Goal: Check status: Check status

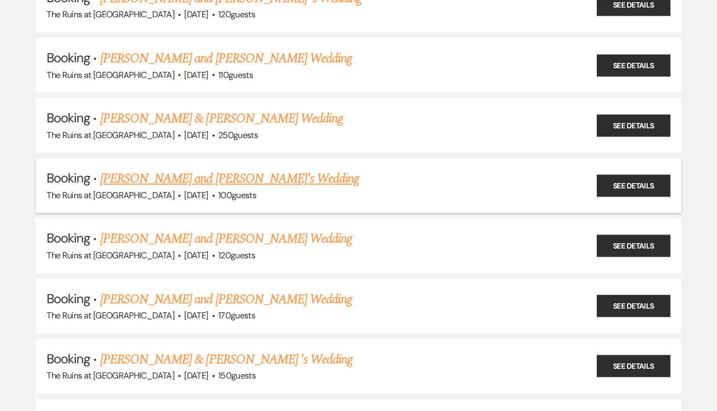
scroll to position [1486, 0]
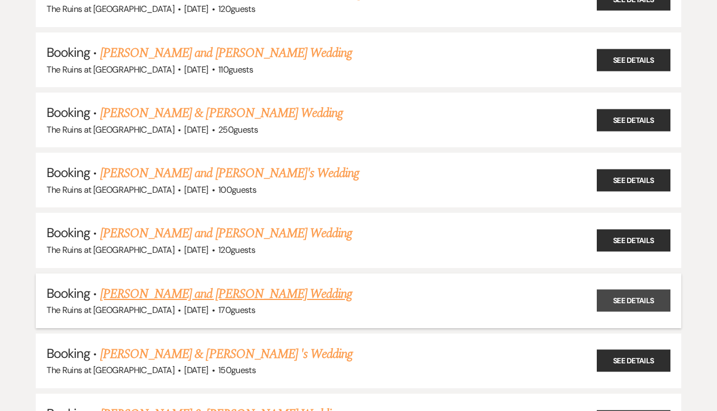
click at [600, 290] on link "See Details" at bounding box center [634, 301] width 74 height 22
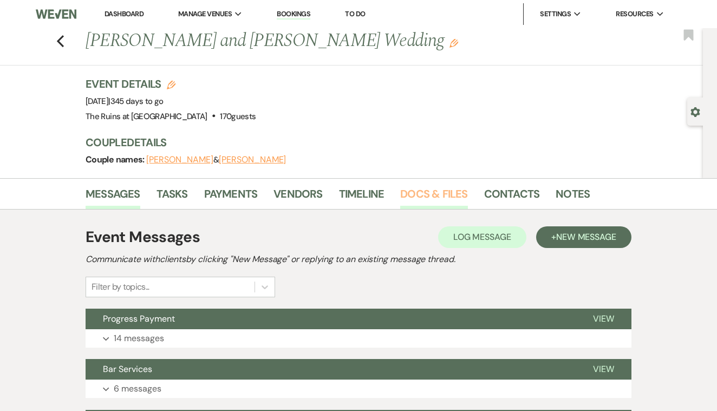
click at [420, 196] on link "Docs & Files" at bounding box center [433, 197] width 67 height 24
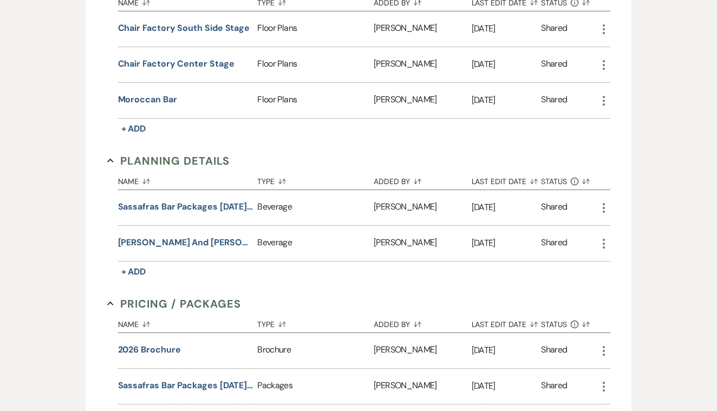
scroll to position [495, 0]
click at [231, 239] on button "[PERSON_NAME] and [PERSON_NAME]'s Completed Bar Intake Form" at bounding box center [185, 242] width 135 height 13
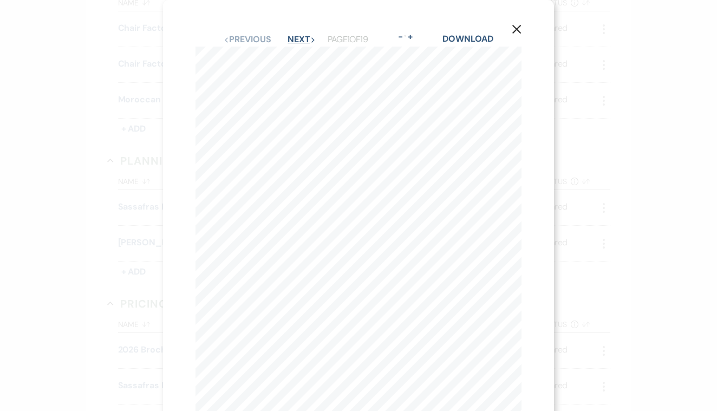
click at [295, 38] on button "Next Next" at bounding box center [302, 39] width 28 height 9
click at [291, 40] on button "Next Next" at bounding box center [301, 39] width 28 height 9
click at [293, 41] on button "Next Next" at bounding box center [301, 39] width 28 height 9
click at [293, 37] on button "Next Next" at bounding box center [301, 39] width 28 height 9
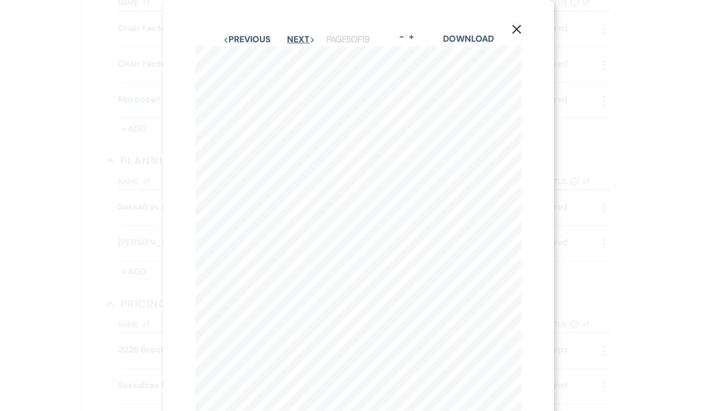
click at [293, 37] on button "Next Next" at bounding box center [301, 39] width 28 height 9
click at [290, 41] on button "Next Next" at bounding box center [301, 39] width 28 height 9
click at [290, 36] on button "Next Next" at bounding box center [301, 39] width 28 height 9
click at [293, 44] on button "Next Next" at bounding box center [301, 39] width 28 height 9
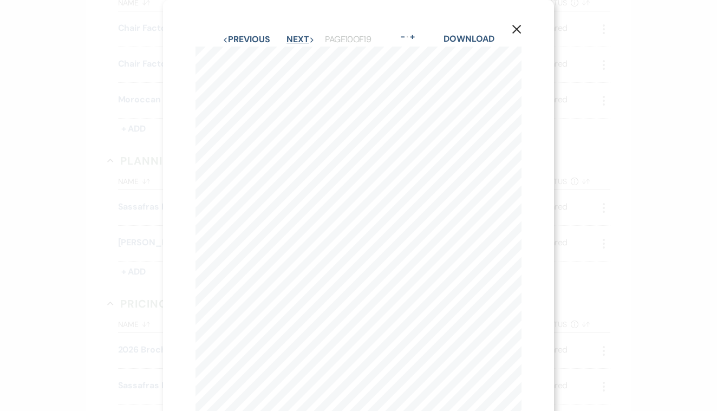
click at [288, 36] on button "Next Next" at bounding box center [301, 39] width 28 height 9
click at [299, 35] on button "Next Next" at bounding box center [301, 39] width 28 height 9
click at [293, 36] on button "Next Next" at bounding box center [301, 39] width 28 height 9
click at [294, 40] on button "Next Next" at bounding box center [301, 39] width 28 height 9
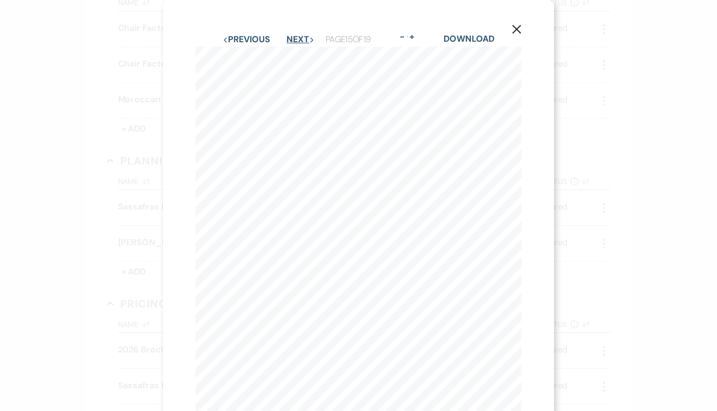
click at [291, 35] on button "Next Next" at bounding box center [301, 39] width 28 height 9
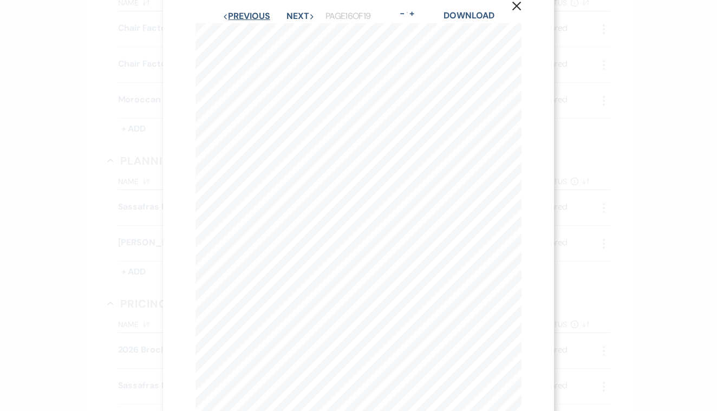
scroll to position [23, 0]
click at [291, 18] on button "Next Next" at bounding box center [301, 16] width 28 height 9
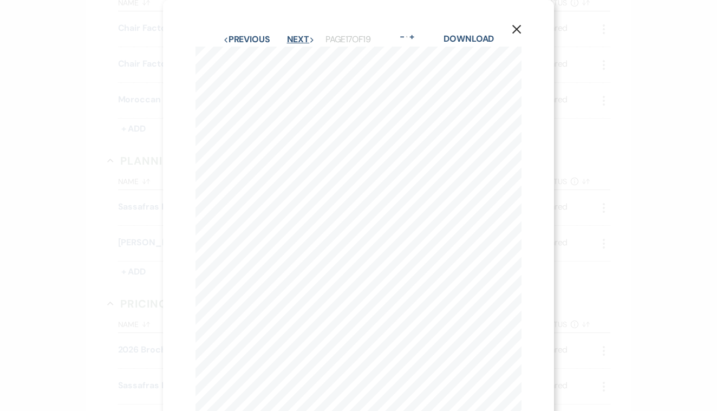
click at [290, 41] on button "Next Next" at bounding box center [301, 39] width 28 height 9
click at [290, 38] on button "Next Next" at bounding box center [301, 39] width 28 height 9
click at [516, 30] on use "button" at bounding box center [516, 29] width 9 height 9
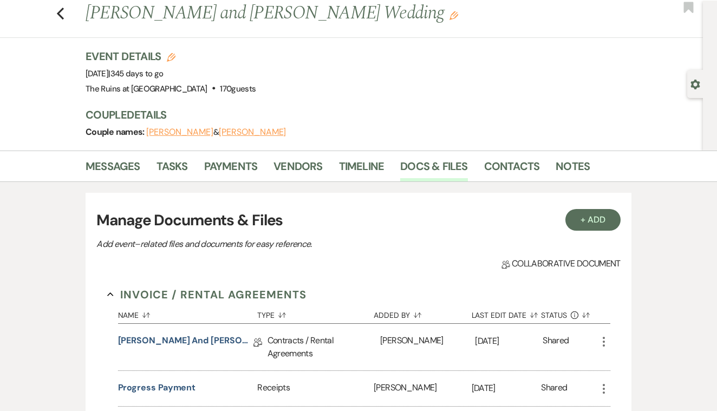
scroll to position [22, 0]
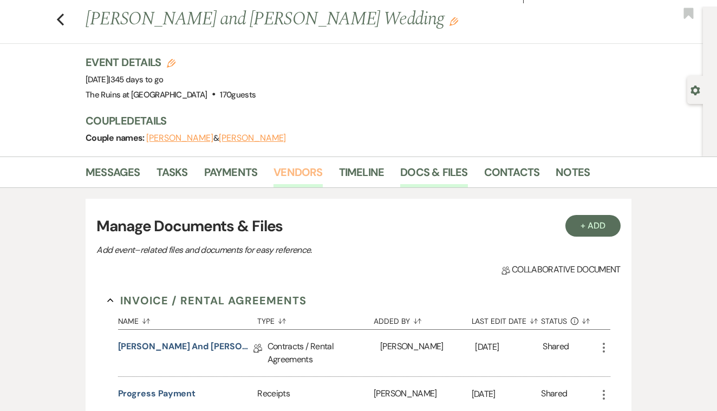
click at [293, 171] on link "Vendors" at bounding box center [298, 176] width 49 height 24
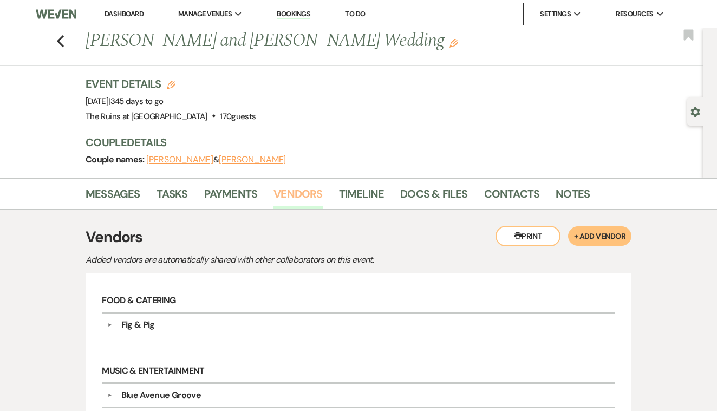
click at [302, 199] on link "Vendors" at bounding box center [298, 197] width 49 height 24
click at [502, 189] on link "Contacts" at bounding box center [512, 197] width 56 height 24
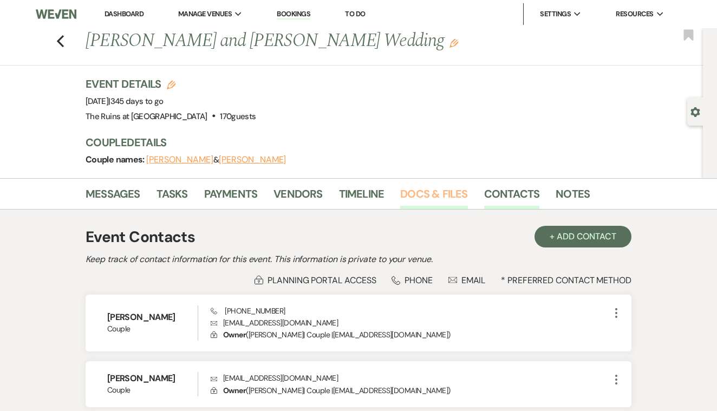
click at [433, 193] on link "Docs & Files" at bounding box center [433, 197] width 67 height 24
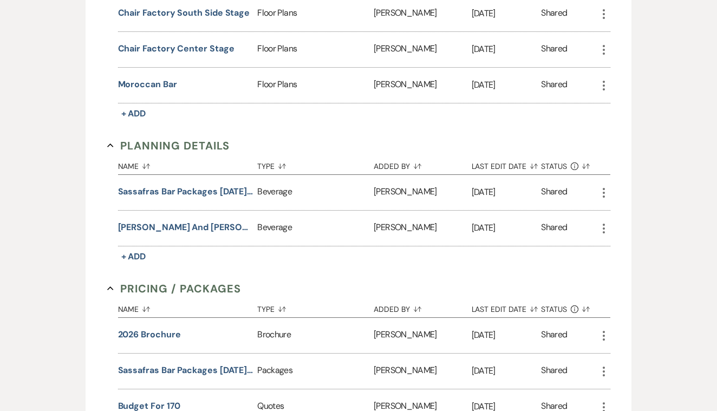
scroll to position [510, 0]
click at [216, 187] on button "Sassafras Bar Packages [DATE]-[DATE]" at bounding box center [185, 191] width 135 height 13
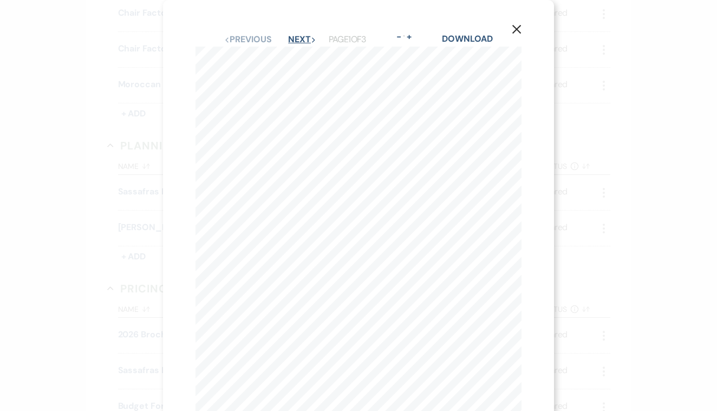
click at [293, 35] on button "Next Next" at bounding box center [302, 39] width 28 height 9
click at [514, 10] on icon "X" at bounding box center [517, 10] width 10 height 10
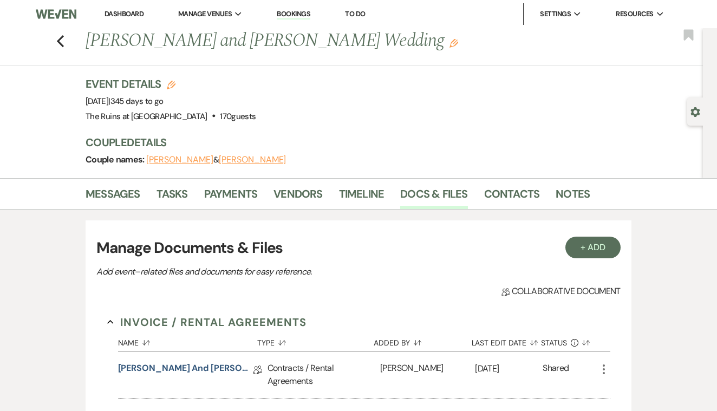
scroll to position [0, 0]
click at [57, 39] on icon "Previous" at bounding box center [60, 41] width 8 height 13
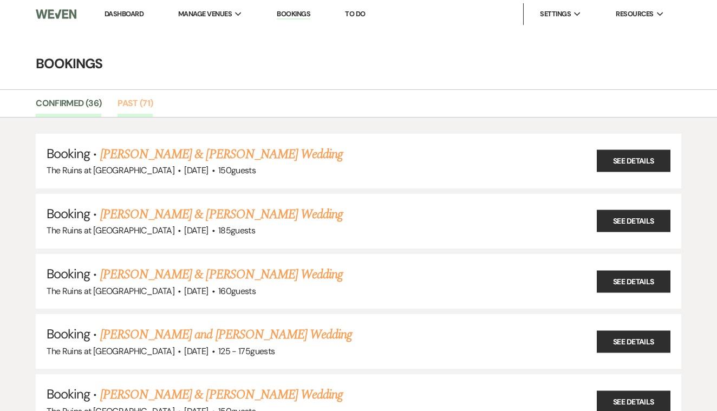
click at [132, 102] on link "Past (71)" at bounding box center [135, 106] width 35 height 21
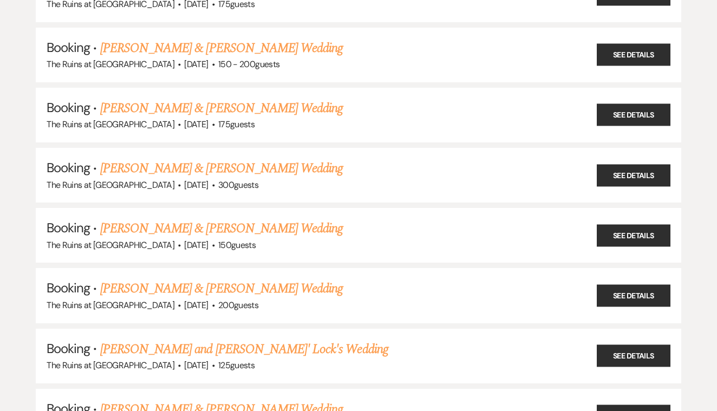
scroll to position [3964, 0]
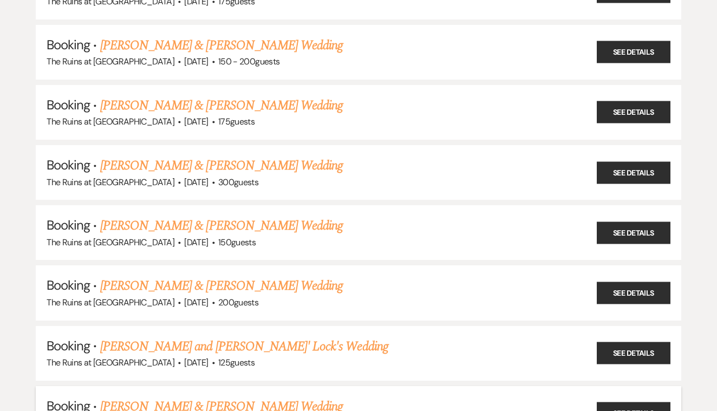
click at [259, 397] on link "[PERSON_NAME] & [PERSON_NAME] Wedding" at bounding box center [221, 407] width 243 height 20
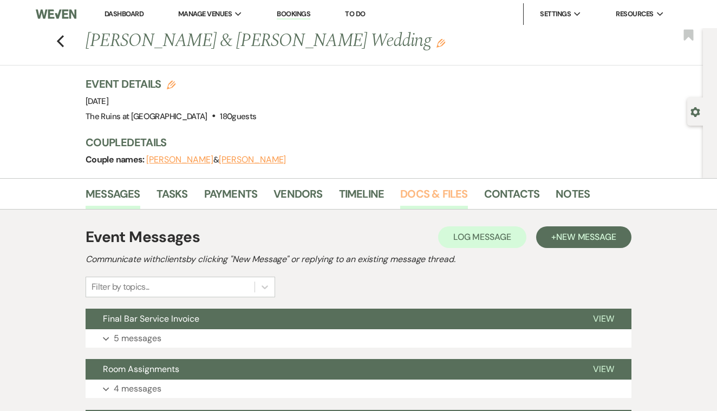
click at [431, 192] on link "Docs & Files" at bounding box center [433, 197] width 67 height 24
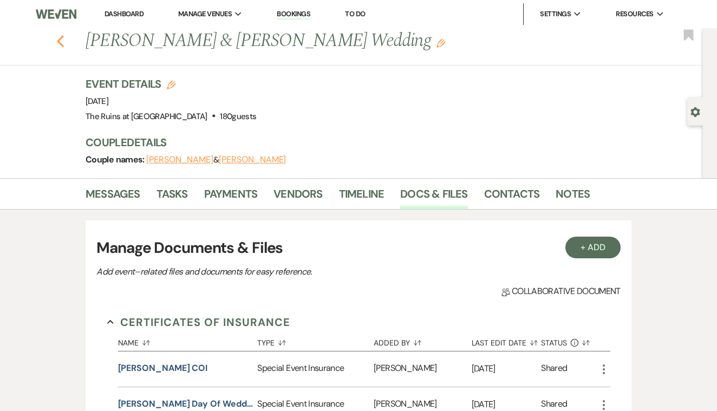
click at [59, 37] on icon "Previous" at bounding box center [60, 41] width 8 height 13
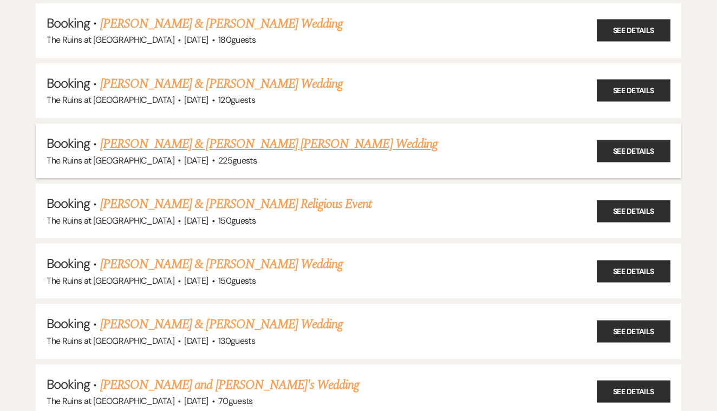
scroll to position [2343, 0]
